Goal: Task Accomplishment & Management: Use online tool/utility

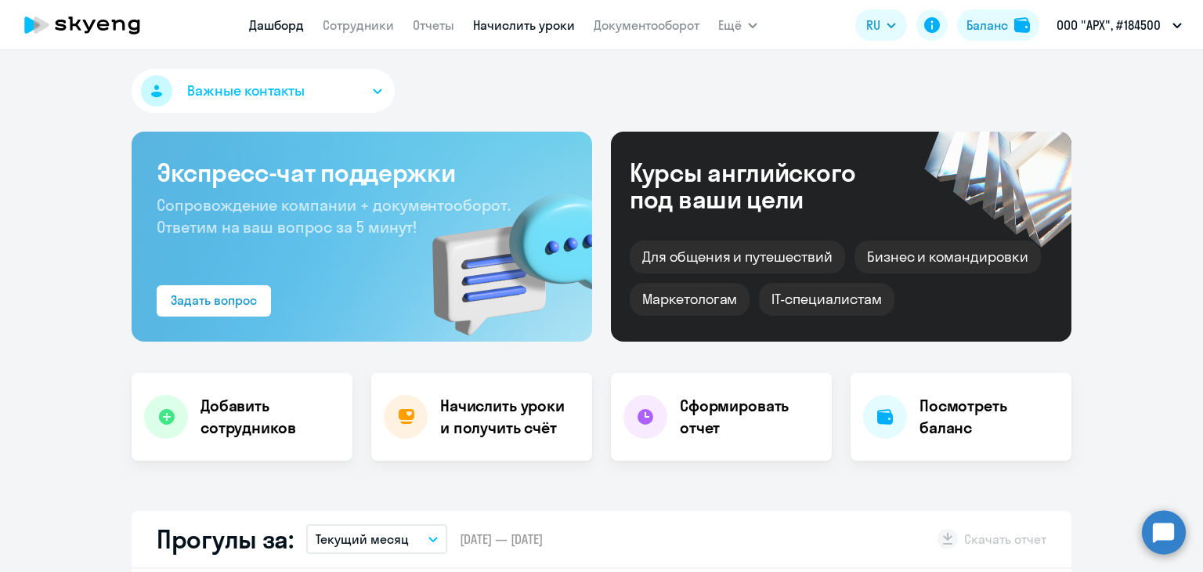
click at [536, 26] on link "Начислить уроки" at bounding box center [524, 25] width 102 height 16
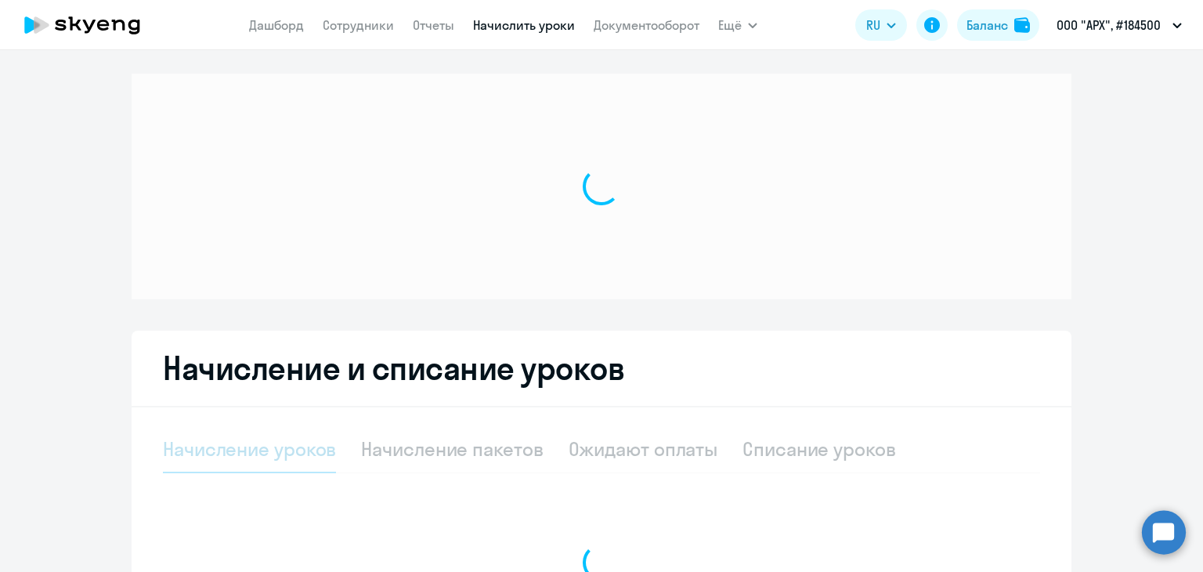
select select "10"
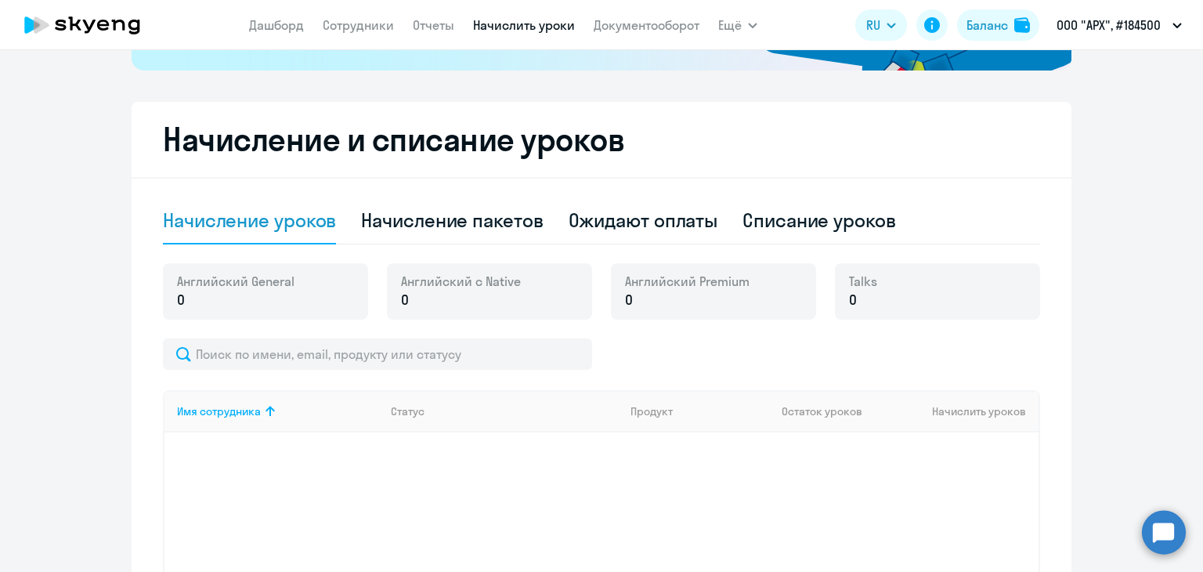
scroll to position [470, 0]
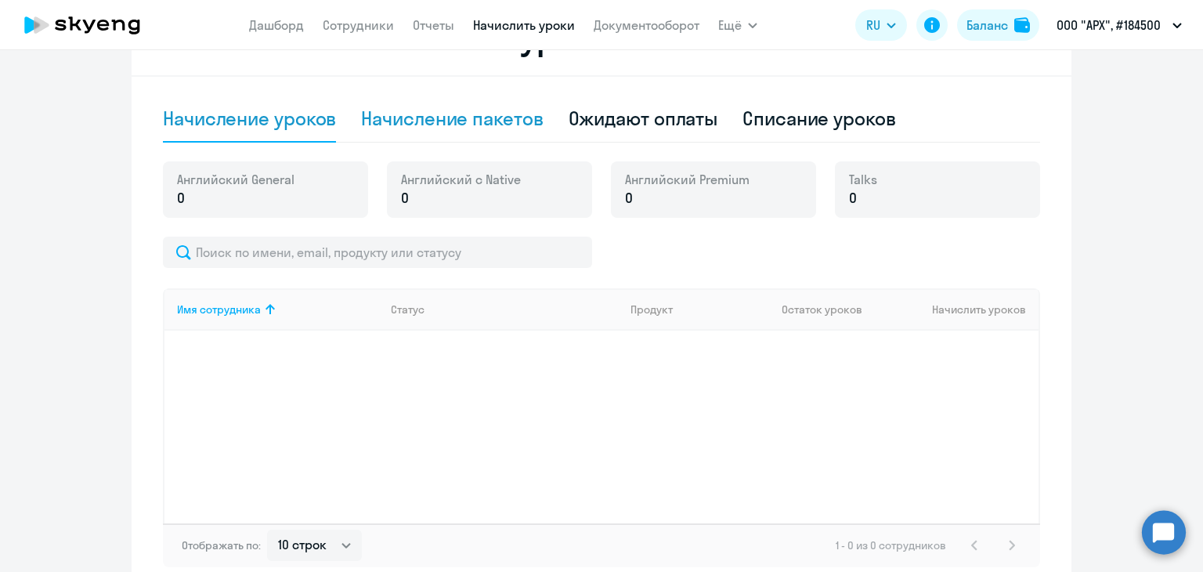
click at [422, 111] on div "Начисление пакетов" at bounding box center [452, 118] width 182 height 25
select select "10"
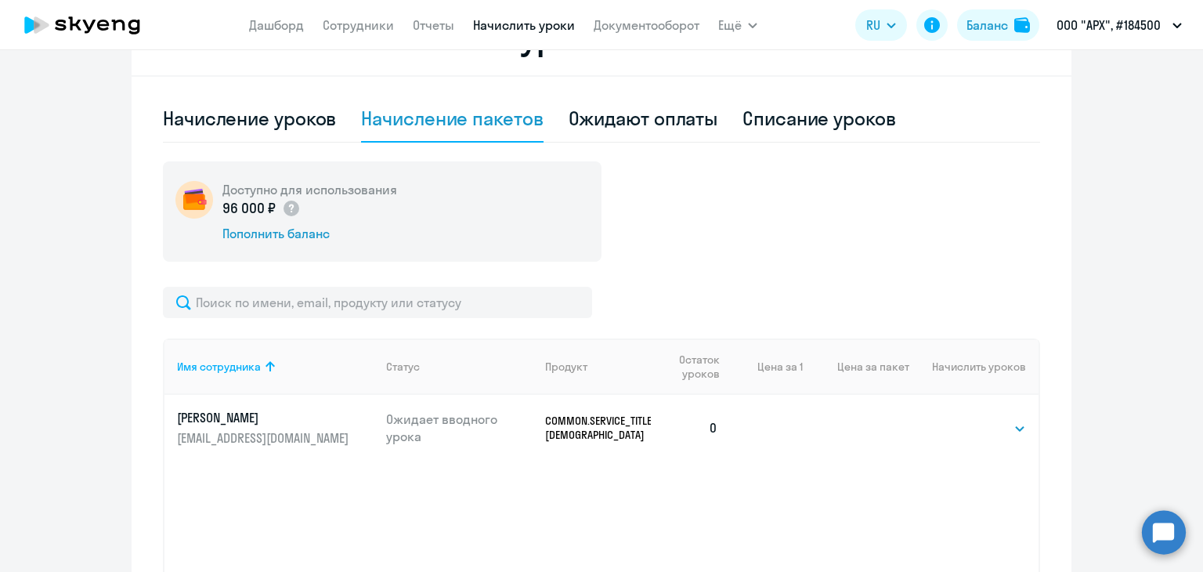
click at [952, 417] on td "Выбрать 40 Выбрать" at bounding box center [973, 428] width 129 height 66
click at [961, 423] on select "Выбрать 40" at bounding box center [993, 428] width 64 height 19
select select "40"
click at [961, 419] on select "Выбрать 40" at bounding box center [993, 428] width 64 height 19
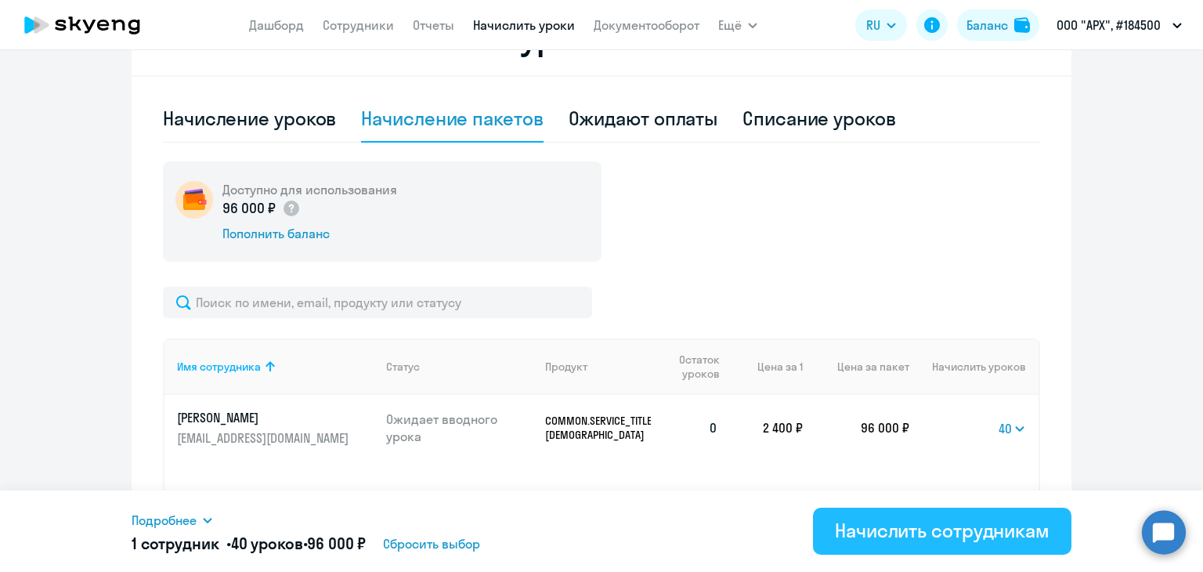
click at [934, 528] on div "Начислить сотрудникам" at bounding box center [942, 530] width 215 height 25
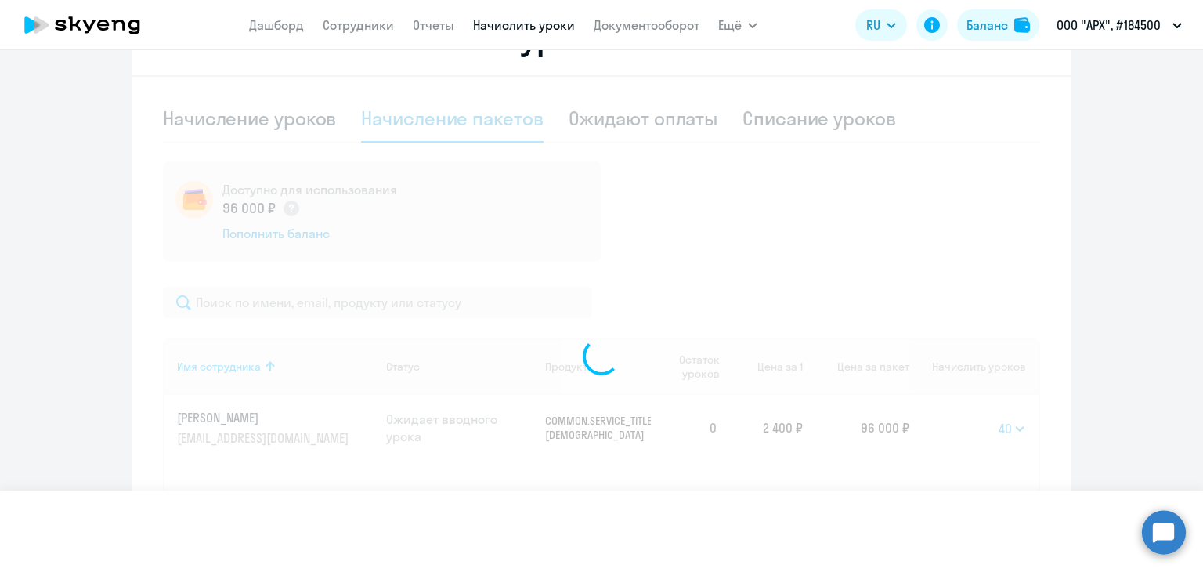
select select
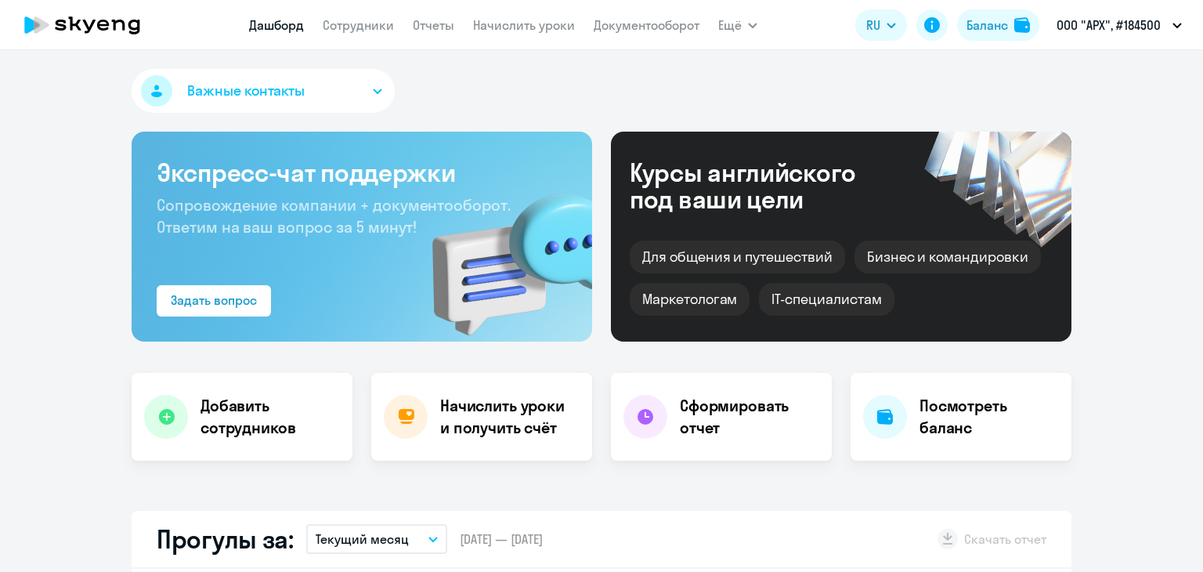
select select "30"
